Goal: Task Accomplishment & Management: Use online tool/utility

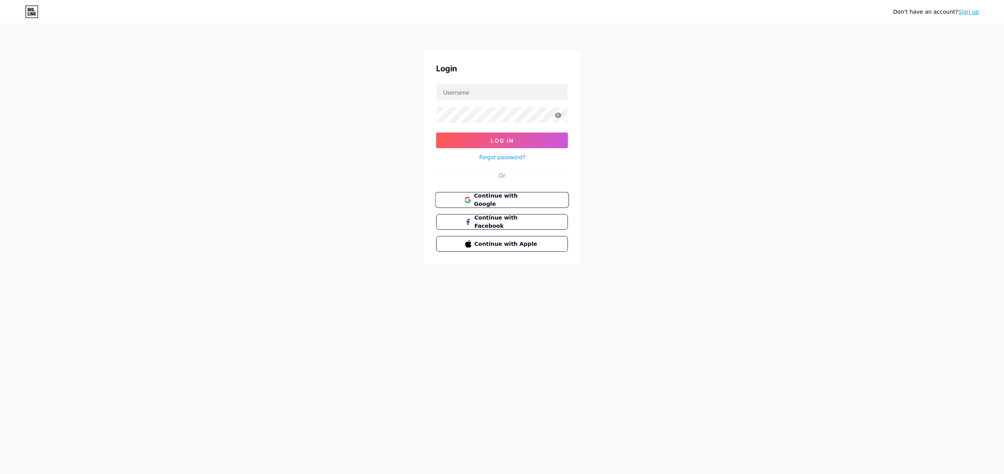
click at [509, 195] on span "Continue with Google" at bounding box center [506, 200] width 65 height 17
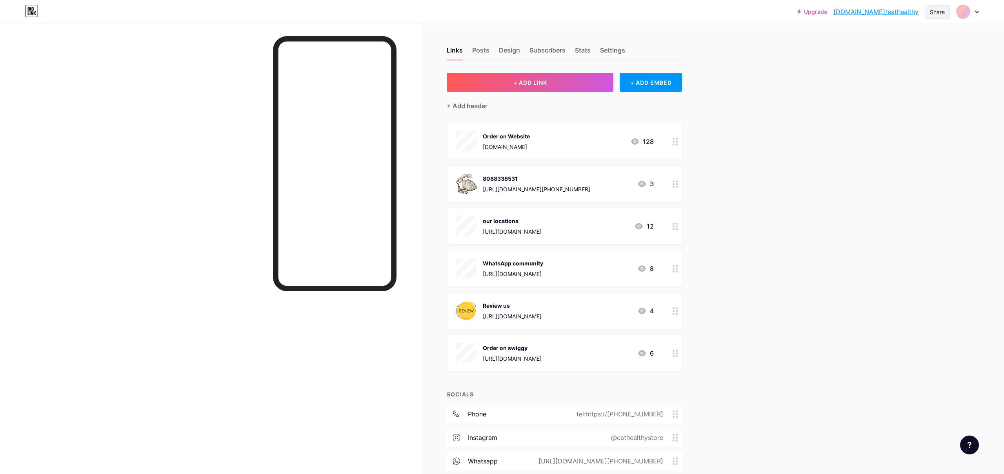
click at [932, 13] on div "Share" at bounding box center [937, 12] width 15 height 8
click at [901, 58] on div "Get my QR code" at bounding box center [882, 59] width 49 height 9
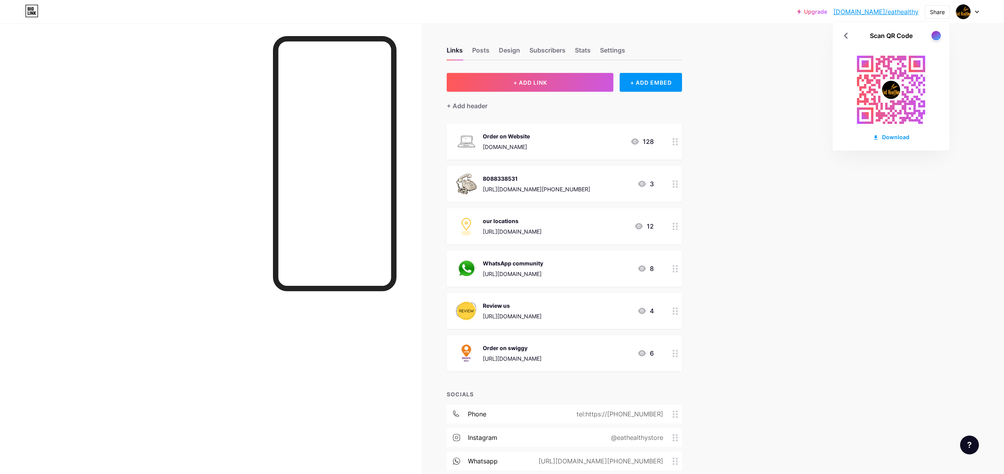
click at [118, 185] on div at bounding box center [211, 261] width 422 height 474
